Goal: Find specific page/section: Find specific page/section

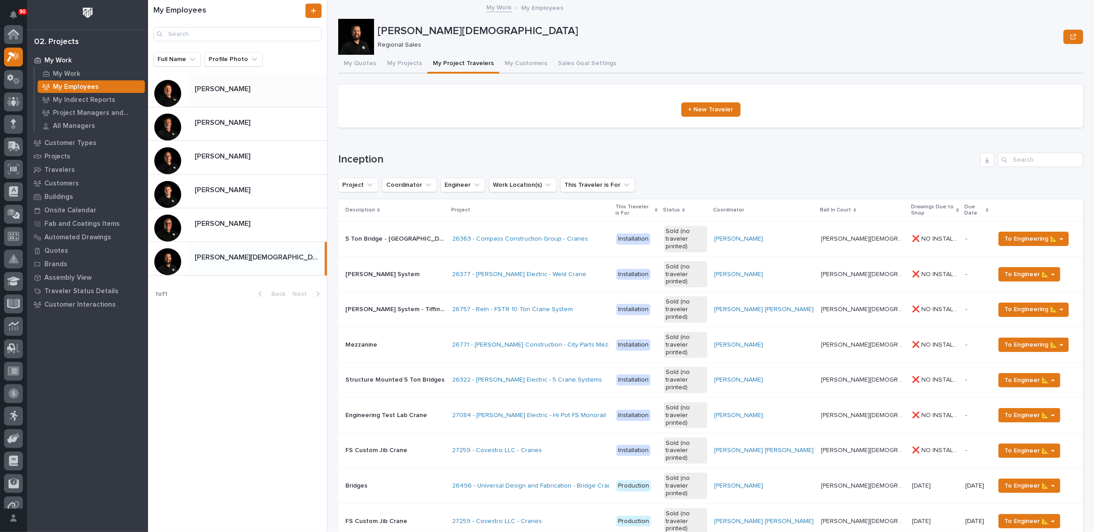
scroll to position [22, 0]
click at [238, 88] on p at bounding box center [259, 89] width 129 height 9
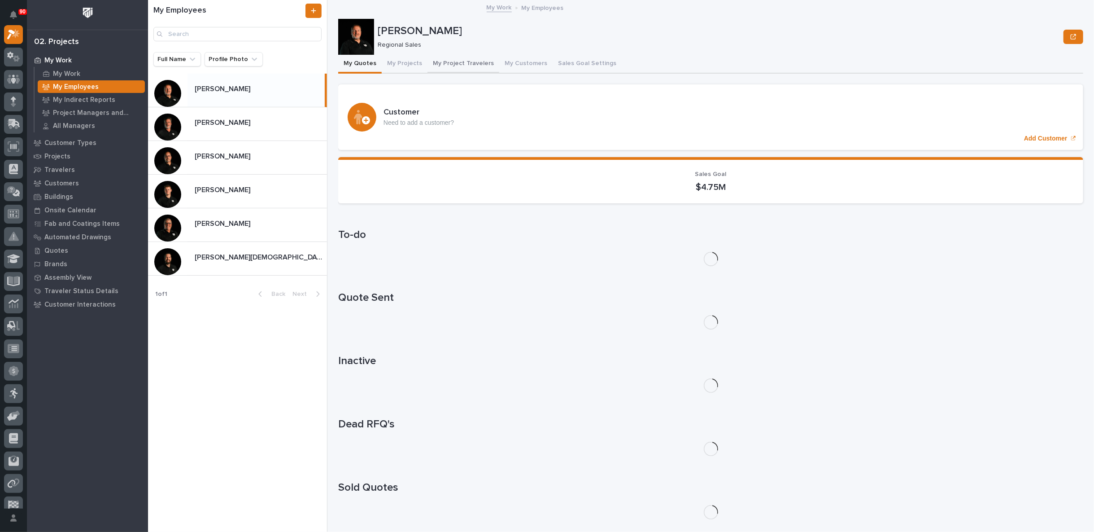
click at [455, 61] on button "My Project Travelers" at bounding box center [464, 64] width 72 height 19
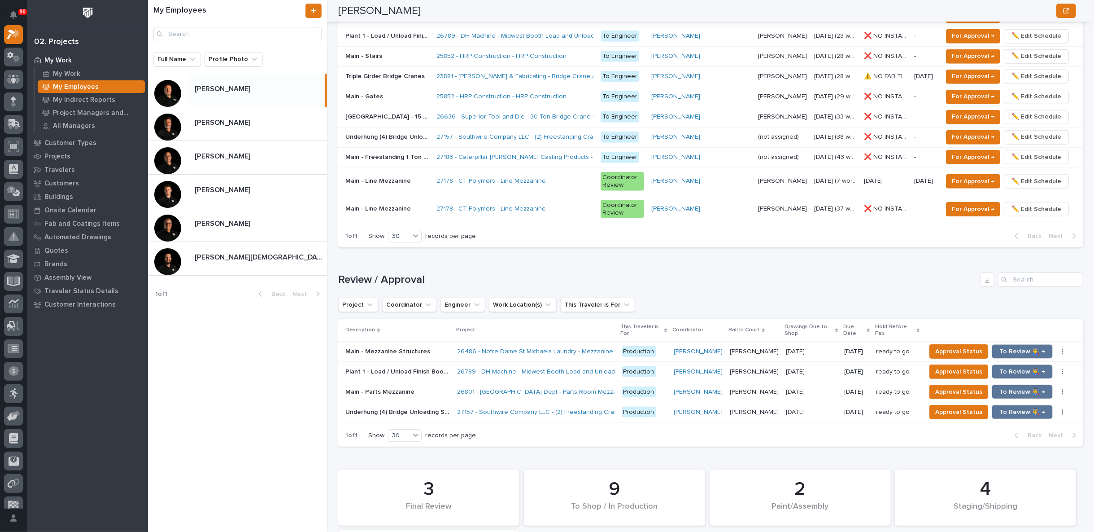
scroll to position [648, 0]
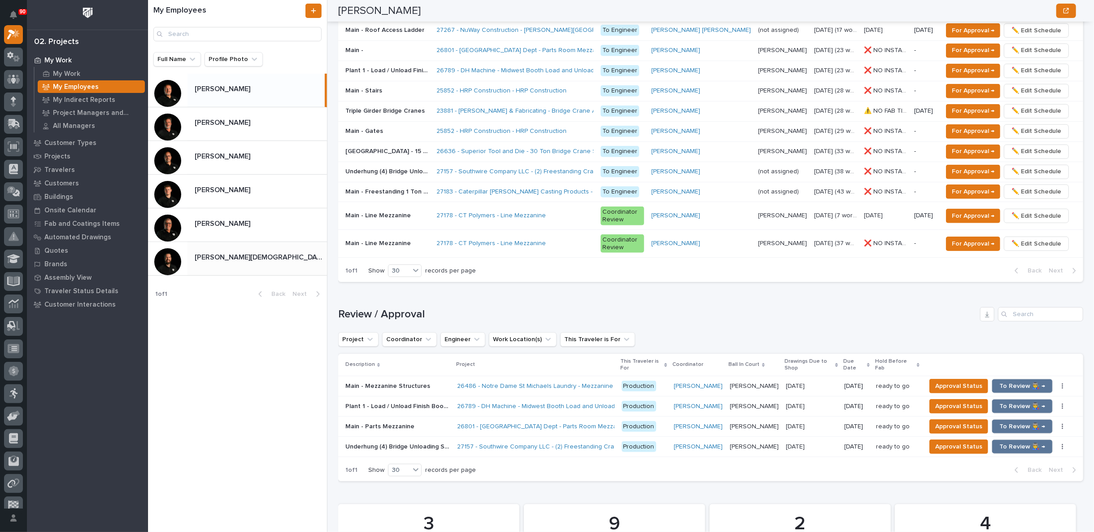
click at [227, 253] on p at bounding box center [259, 257] width 129 height 9
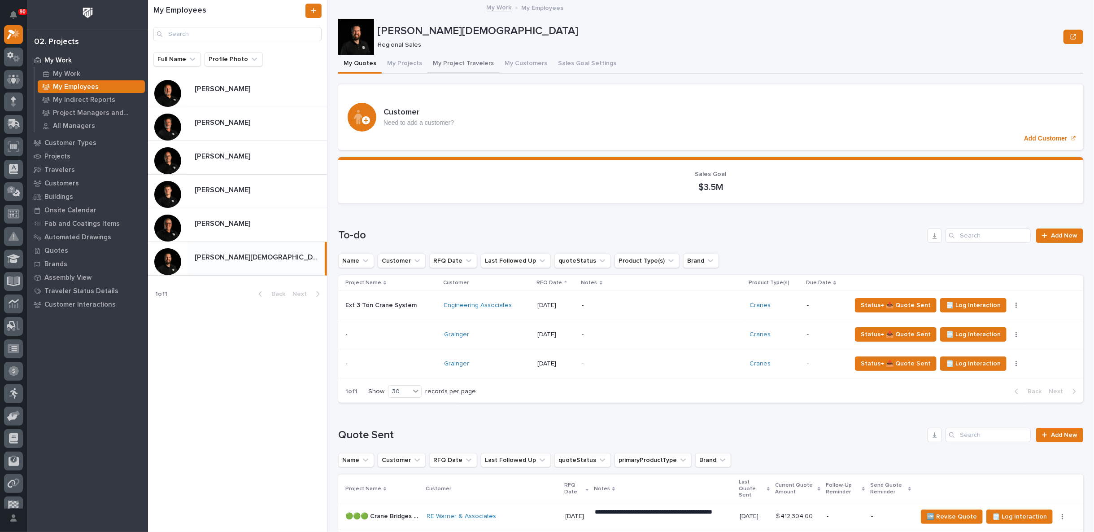
click at [454, 61] on button "My Project Travelers" at bounding box center [464, 64] width 72 height 19
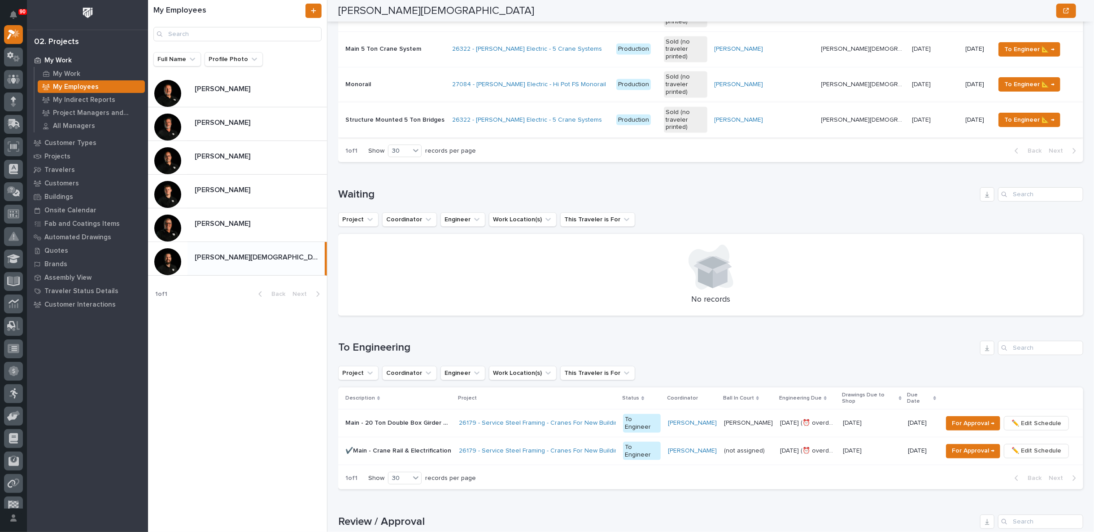
scroll to position [847, 0]
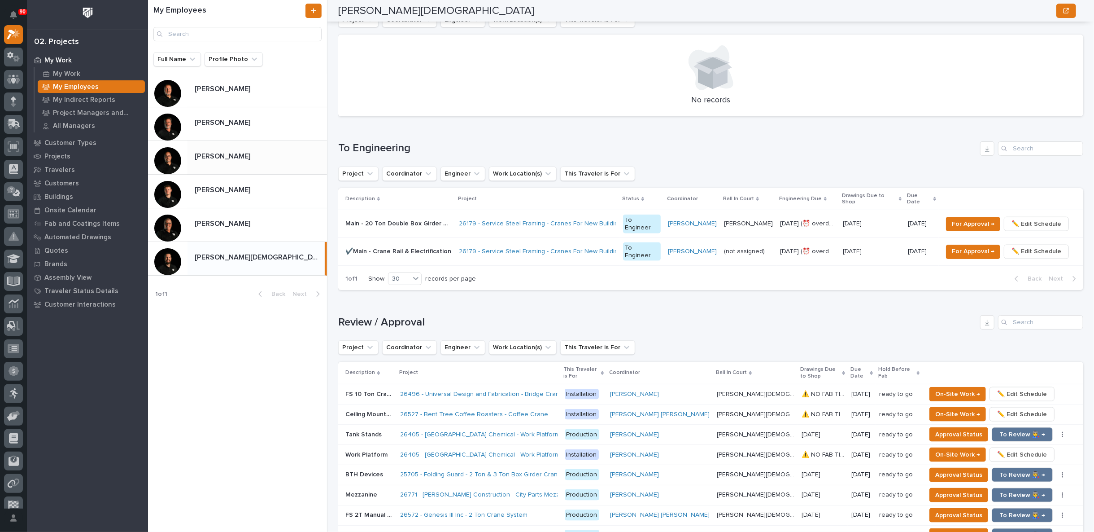
click at [228, 164] on div "[PERSON_NAME] [PERSON_NAME]" at bounding box center [258, 157] width 140 height 17
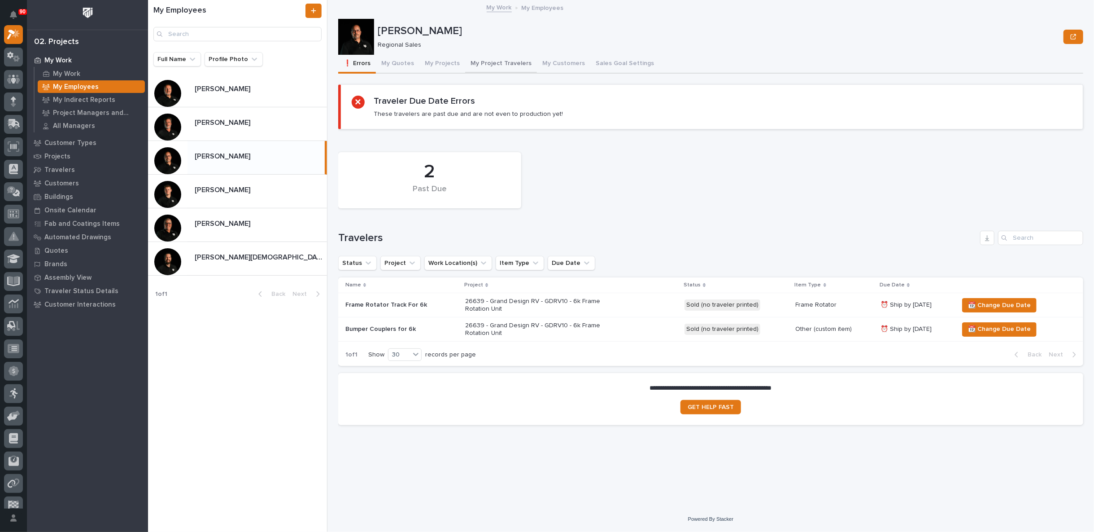
click at [487, 61] on button "My Project Travelers" at bounding box center [501, 64] width 72 height 19
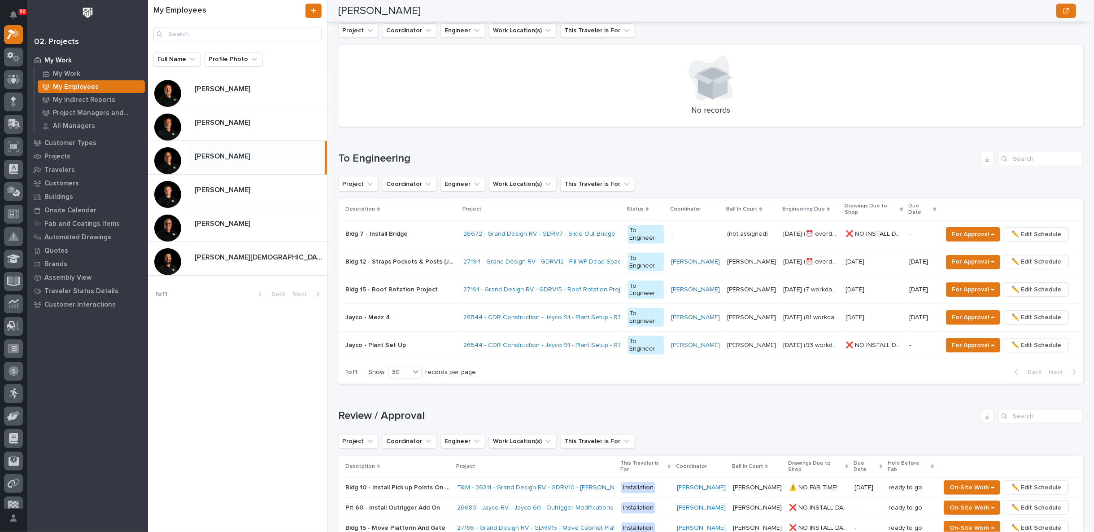
scroll to position [498, 0]
